Goal: Task Accomplishment & Management: Complete application form

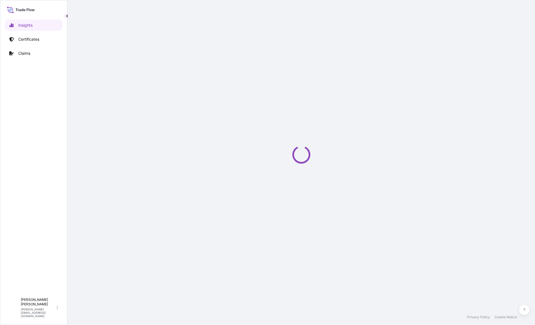
select select "2025"
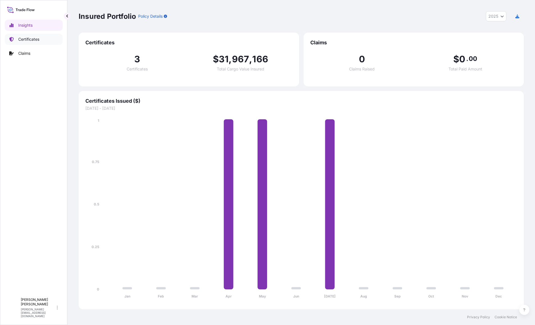
click at [39, 37] on p "Certificates" at bounding box center [28, 40] width 21 height 6
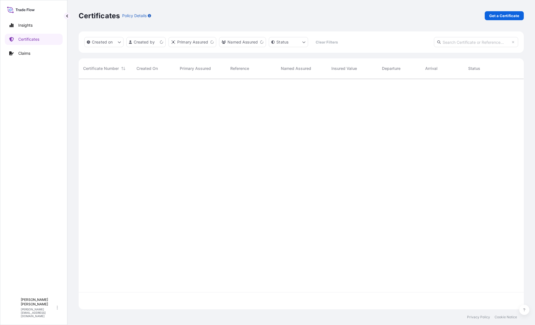
scroll to position [230, 441]
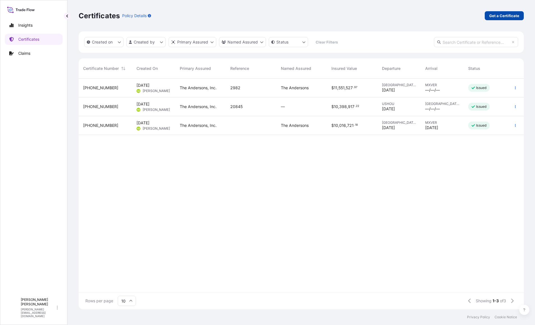
click at [508, 15] on p "Get a Certificate" at bounding box center [504, 16] width 30 height 6
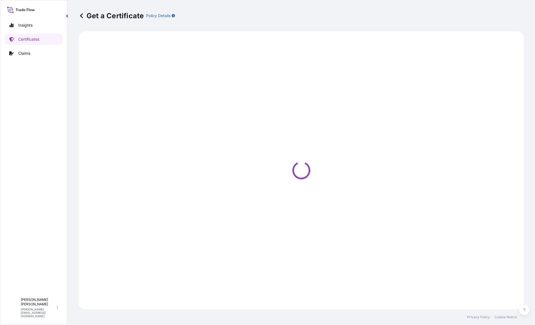
select select "Barge"
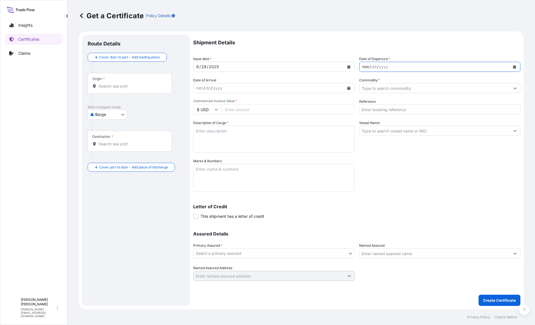
click at [368, 67] on div "mm" at bounding box center [366, 66] width 8 height 7
click at [362, 68] on div "mm" at bounding box center [366, 66] width 8 height 7
click at [395, 90] on input "Commodity *" at bounding box center [435, 88] width 151 height 10
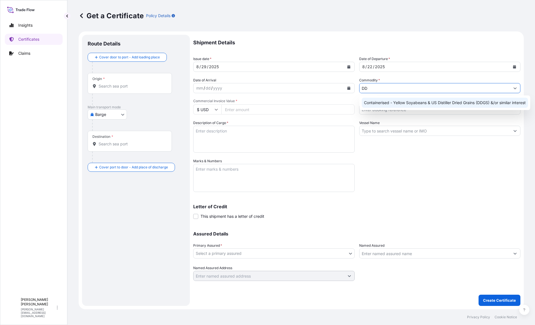
click at [404, 104] on div "Containerised - Yellow Soyabeans & US Distiller Dried Grains (DDGS) &/or simila…" at bounding box center [445, 103] width 166 height 10
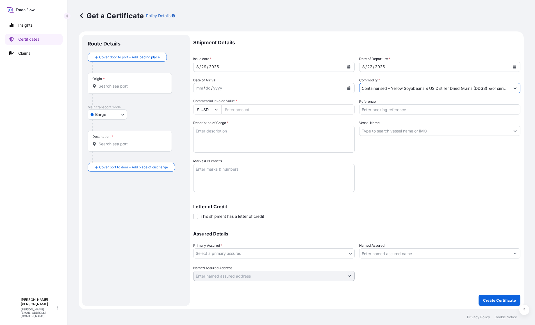
type input "Containerised - Yellow Soyabeans & US Distiller Dried Grains (DDGS) &/or simila…"
click at [235, 111] on input "Commercial Invoice Value *" at bounding box center [287, 110] width 133 height 10
type input "320102.94"
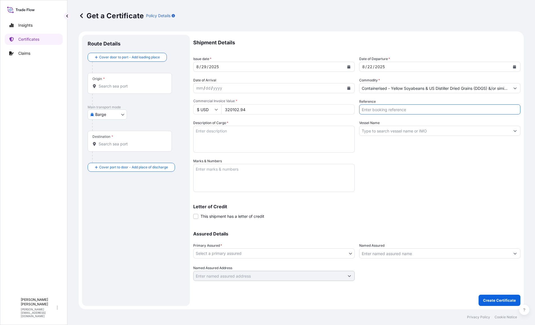
click at [377, 111] on input "Reference" at bounding box center [440, 110] width 162 height 10
click at [384, 109] on input "Reference" at bounding box center [440, 110] width 162 height 10
paste input "1) Booking 24268554"
drag, startPoint x: 383, startPoint y: 109, endPoint x: 348, endPoint y: 110, distance: 35.4
click at [348, 110] on div "Shipment Details Issue date * [DATE] Date of Departure * [DATE] Date of Arrival…" at bounding box center [356, 158] width 327 height 246
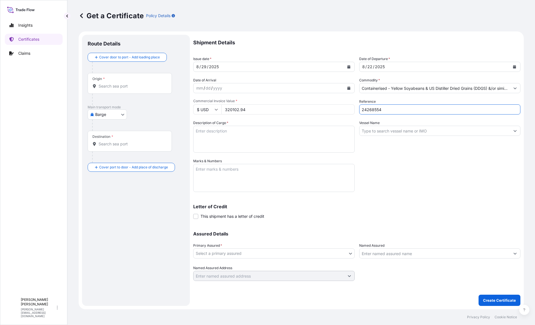
type input "24268554"
click at [254, 129] on textarea "Description of Cargo *" at bounding box center [274, 139] width 162 height 27
paste textarea "DDGS (55 containers / 1,429.031 Metric Tons)"
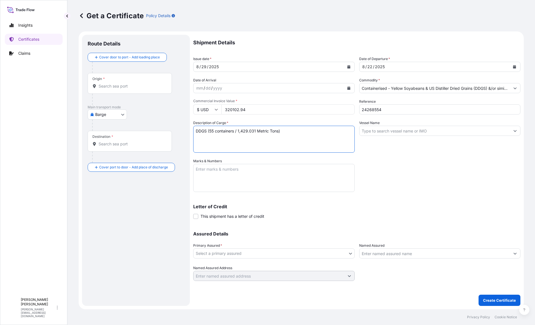
type textarea "DDGS (55 containers / 1,429.031 Metric Tons)"
click at [414, 133] on input "Vessel Name" at bounding box center [435, 131] width 151 height 10
paste input "LONDON EXPRESS 534E"
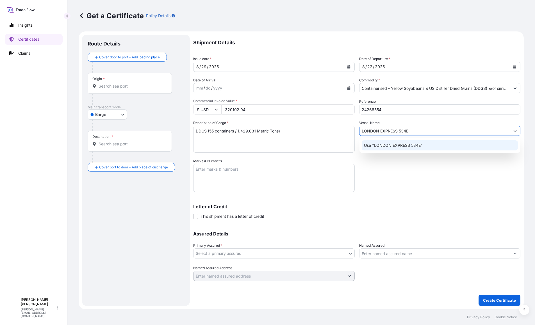
click at [408, 143] on p "Use "LONDON EXPRESS 534E"" at bounding box center [393, 146] width 59 height 6
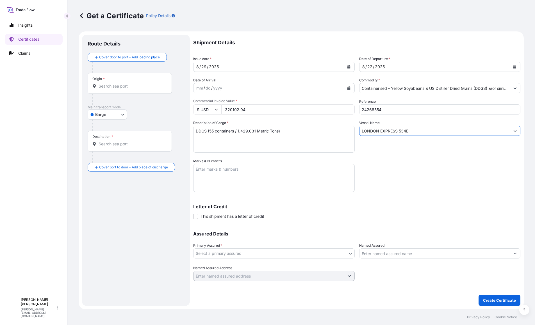
type input "LONDON EXPRESS 534E"
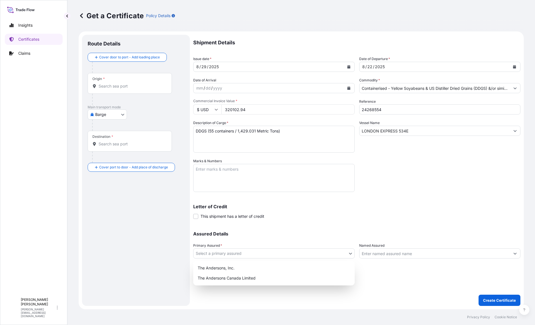
click at [245, 255] on body "Insights Certificates Claims T [PERSON_NAME] [PERSON_NAME][EMAIL_ADDRESS][DOMAI…" at bounding box center [267, 162] width 535 height 325
click at [241, 269] on div "The Andersons, Inc." at bounding box center [274, 268] width 157 height 10
select select "31565"
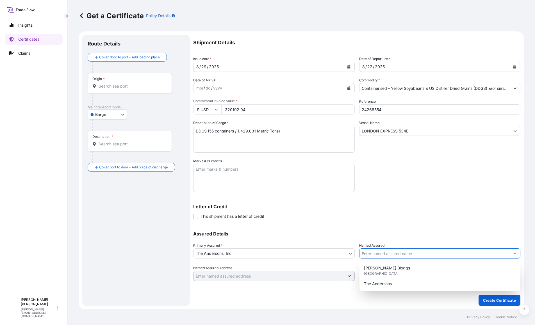
click at [402, 255] on input "Named Assured" at bounding box center [435, 254] width 151 height 10
click at [393, 284] on div "The Andersons" at bounding box center [440, 284] width 157 height 10
type input "The Andersons"
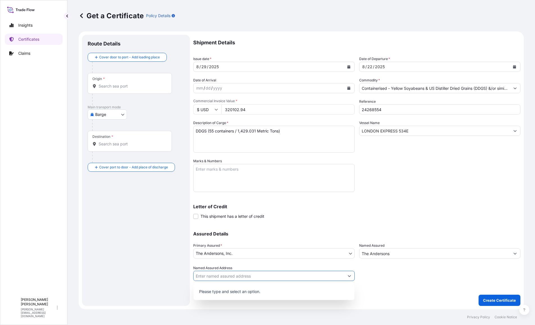
click at [348, 278] on icon "Show suggestions" at bounding box center [349, 276] width 3 height 3
click at [382, 273] on div at bounding box center [440, 274] width 162 height 16
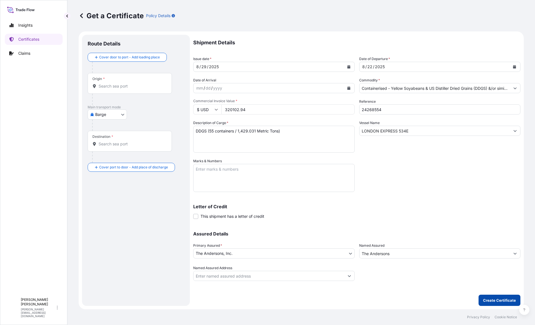
click at [502, 299] on p "Create Certificate" at bounding box center [499, 301] width 33 height 6
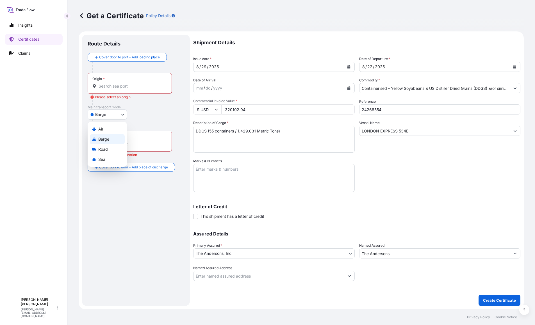
click at [125, 114] on body "Insights Certificates Claims T [PERSON_NAME] [PERSON_NAME][EMAIL_ADDRESS][DOMAI…" at bounding box center [267, 162] width 535 height 325
